Goal: Navigation & Orientation: Find specific page/section

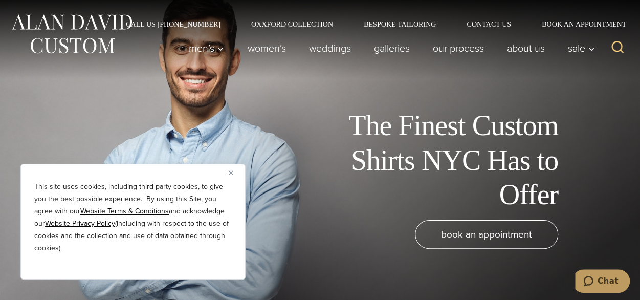
click at [231, 170] on img "Close" at bounding box center [231, 172] width 5 height 5
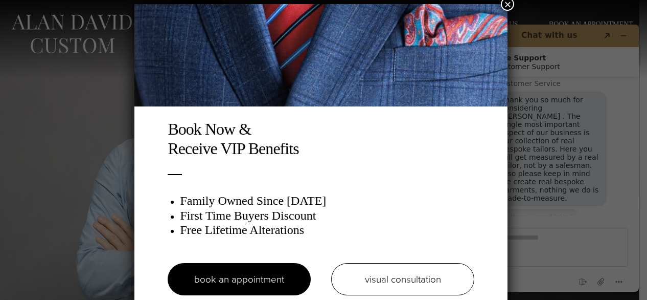
click at [512, 3] on button "×" at bounding box center [507, 3] width 13 height 13
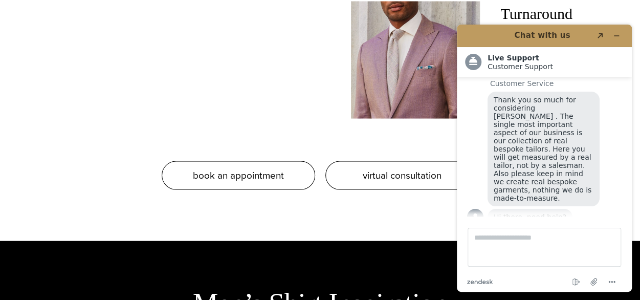
scroll to position [972, 0]
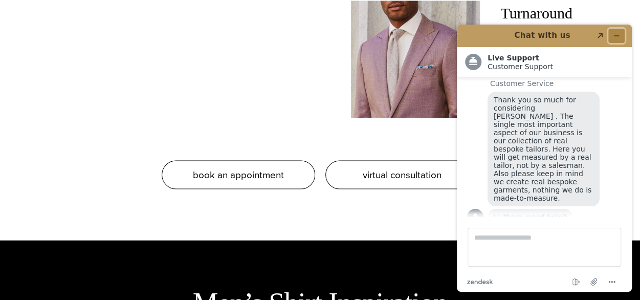
click at [617, 36] on icon "Minimize widget" at bounding box center [616, 36] width 5 height 0
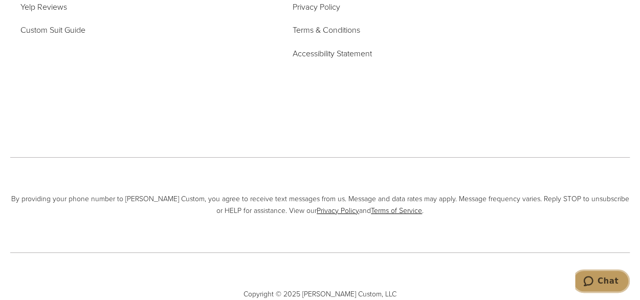
scroll to position [0, 0]
